Goal: Subscribe to service/newsletter

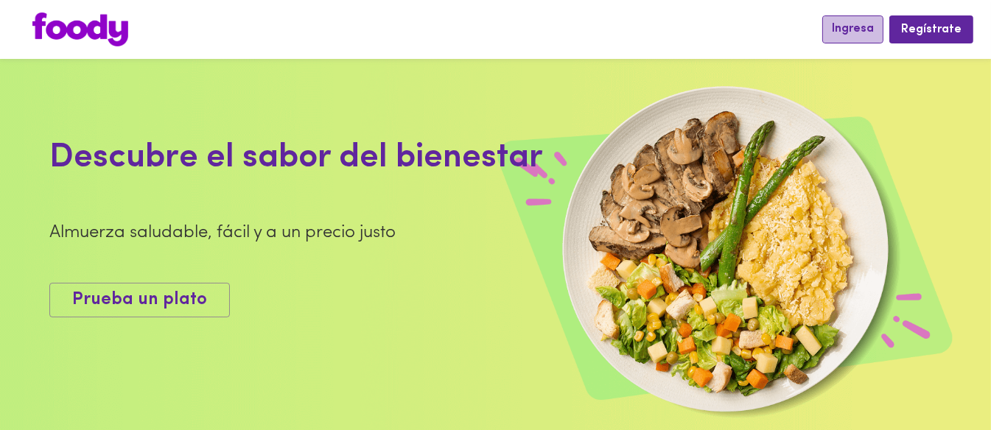
click at [870, 35] on span "Ingresa" at bounding box center [853, 29] width 42 height 14
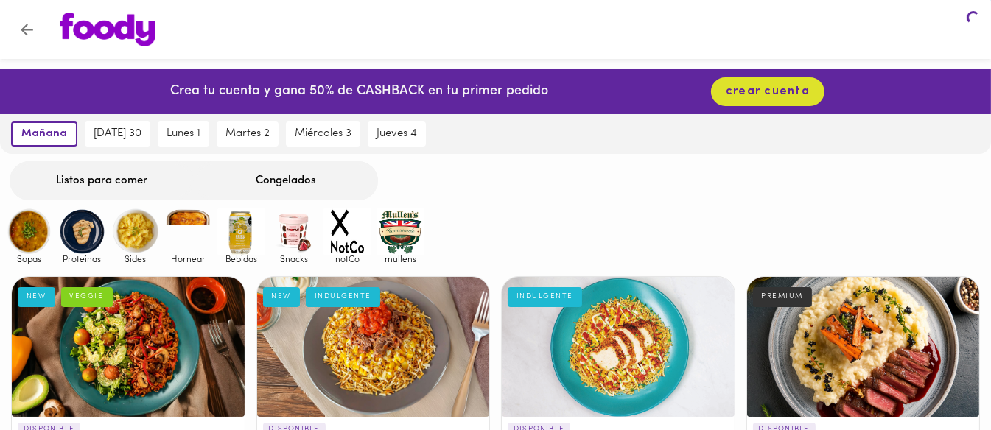
scroll to position [620, 0]
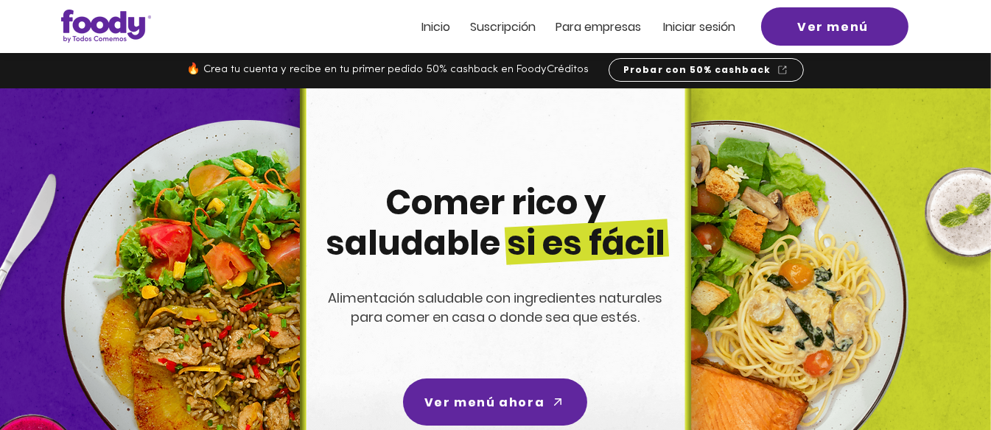
drag, startPoint x: 483, startPoint y: 12, endPoint x: 494, endPoint y: 29, distance: 20.9
click at [494, 29] on header "Inicio Suscripción Pa ra empresas Iniciar sesión Ver menú" at bounding box center [495, 26] width 991 height 53
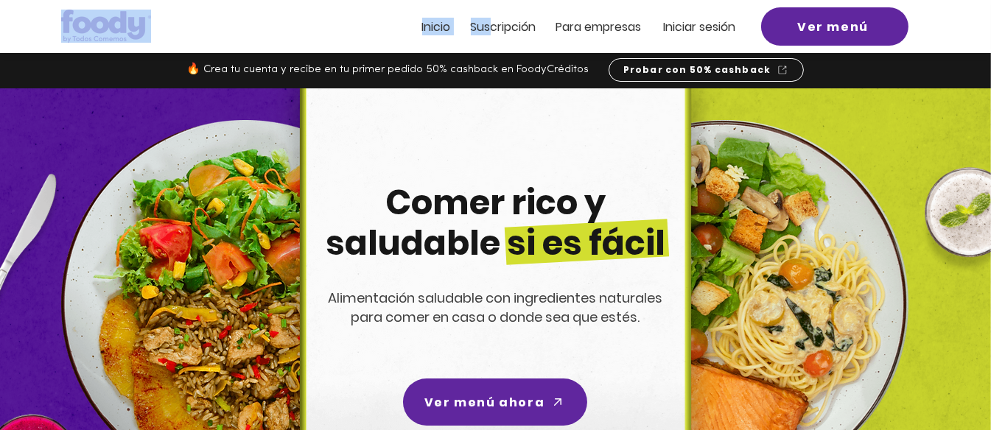
click at [494, 29] on span "Suscripción" at bounding box center [504, 26] width 66 height 17
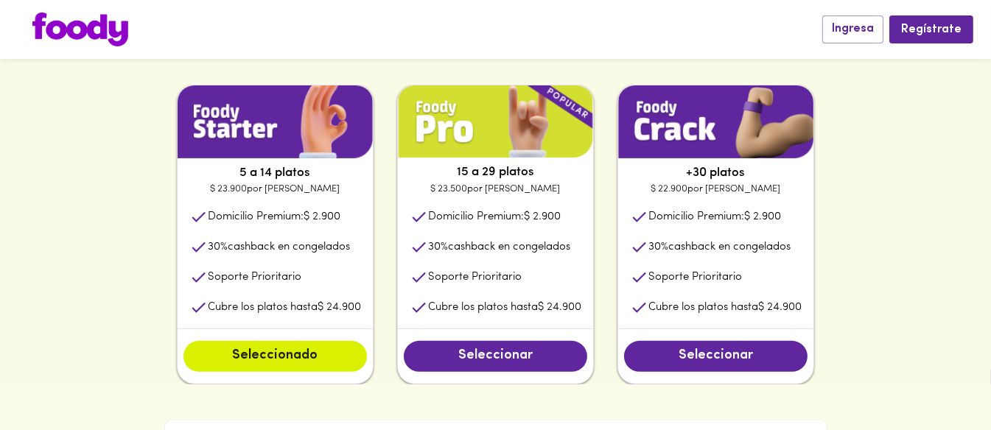
scroll to position [752, 0]
